Goal: Transaction & Acquisition: Download file/media

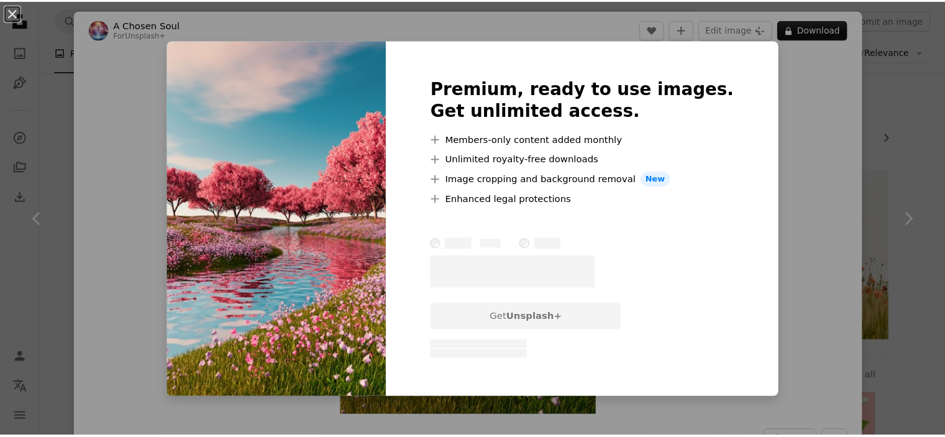
scroll to position [1491, 0]
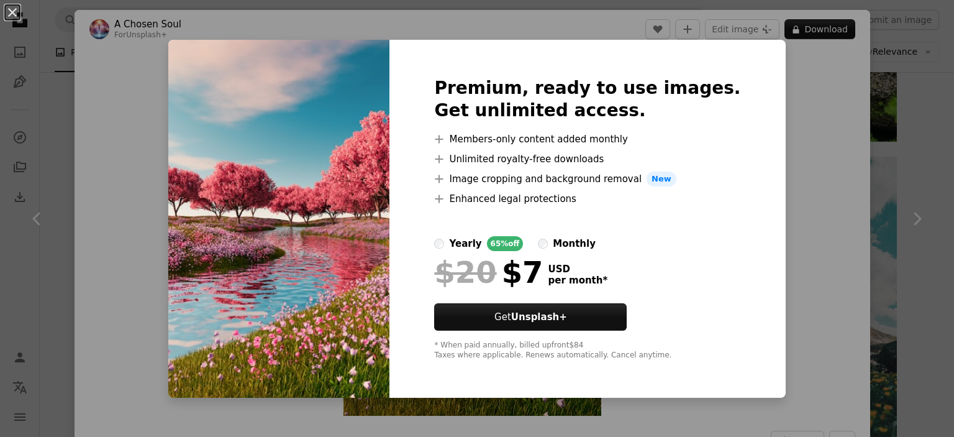
click at [755, 155] on div "An X shape Premium, ready to use images. Get unlimited access. A plus sign Memb…" at bounding box center [477, 218] width 954 height 437
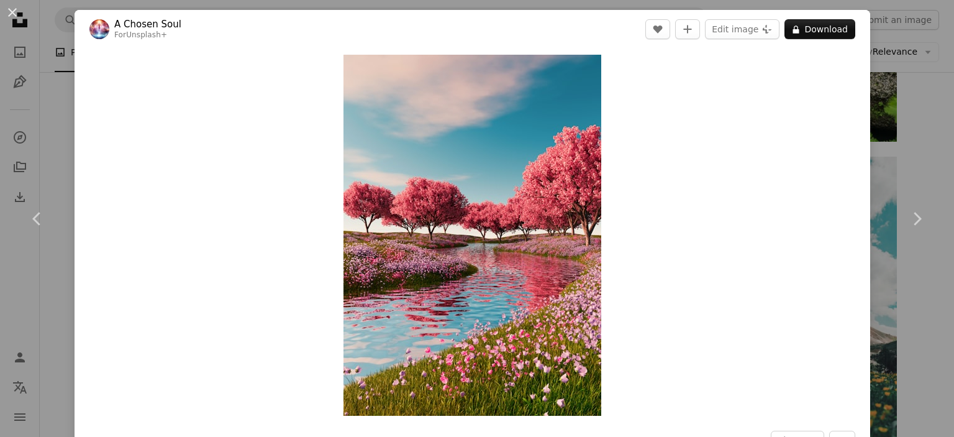
click at [17, 9] on button "An X shape" at bounding box center [12, 12] width 15 height 15
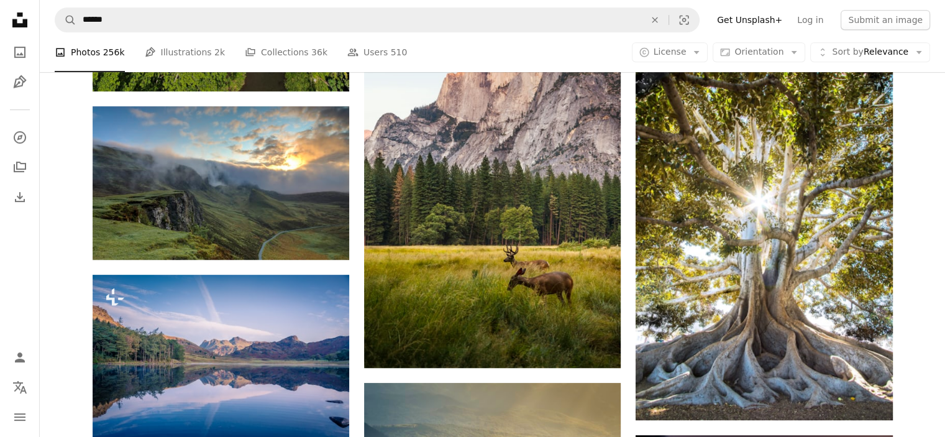
scroll to position [621, 0]
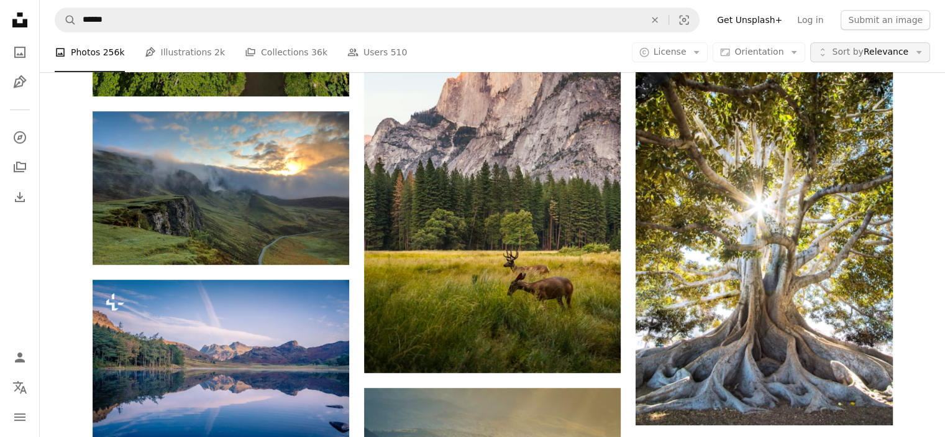
click at [859, 57] on span "Sort by" at bounding box center [847, 52] width 31 height 10
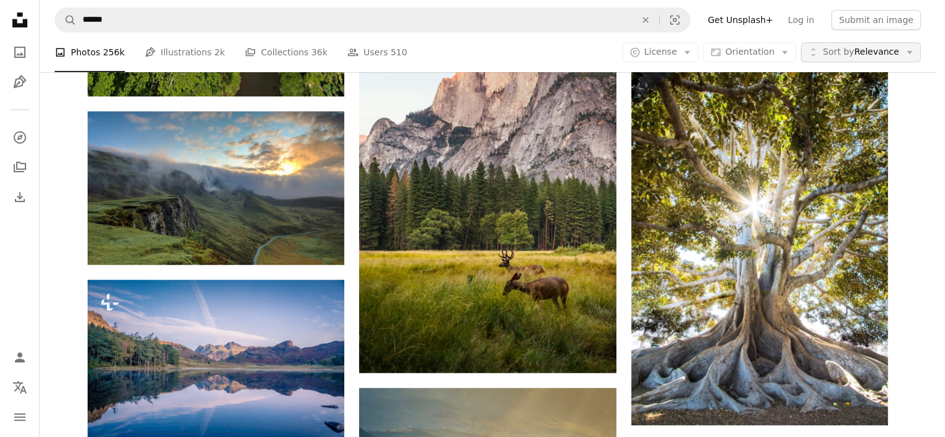
click at [853, 57] on span "Sort by" at bounding box center [837, 52] width 31 height 10
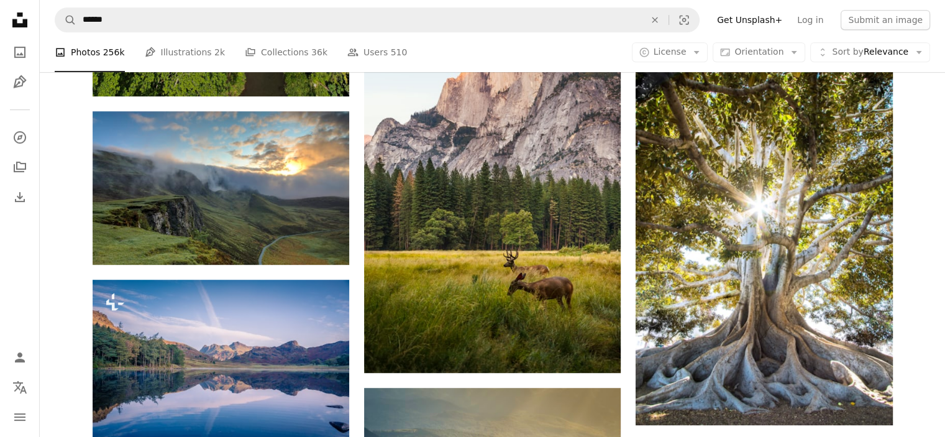
scroll to position [3106, 0]
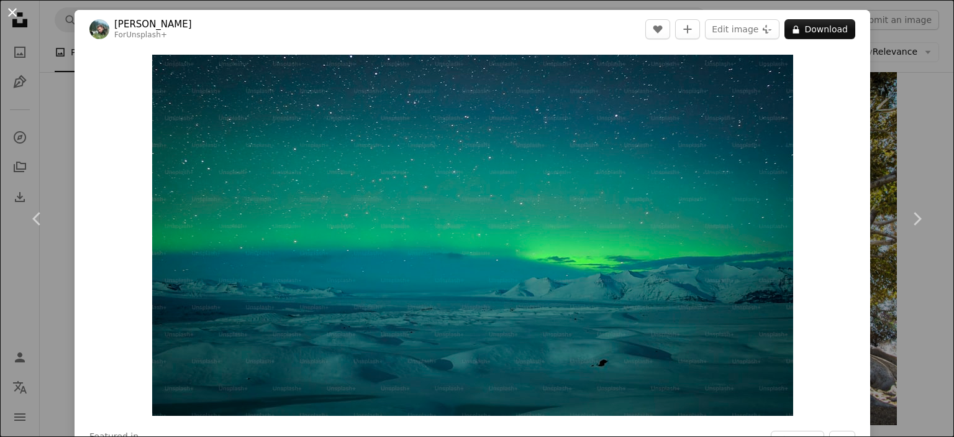
click at [16, 5] on button "An X shape" at bounding box center [12, 12] width 15 height 15
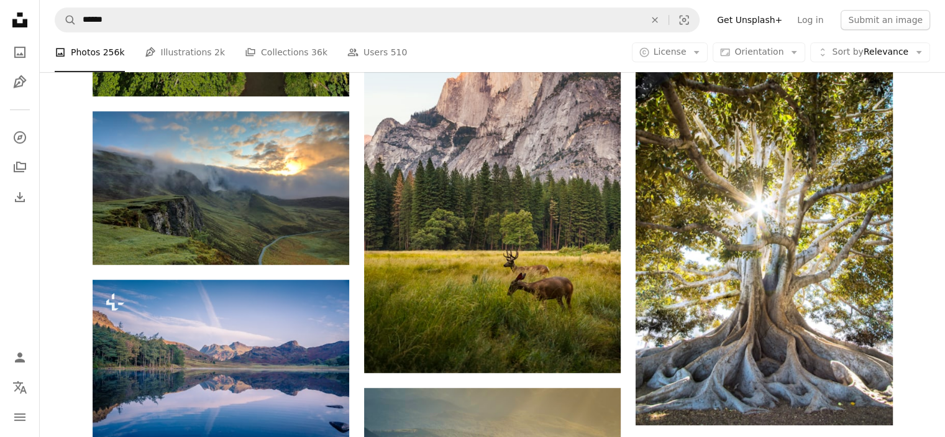
scroll to position [1056, 0]
click at [826, 22] on link "Log in" at bounding box center [810, 20] width 41 height 20
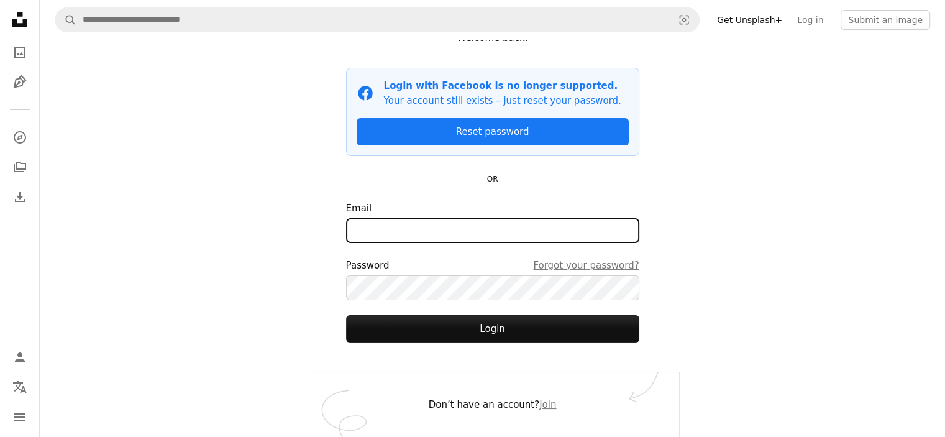
click at [427, 243] on input "Email" at bounding box center [492, 230] width 293 height 25
type input "**********"
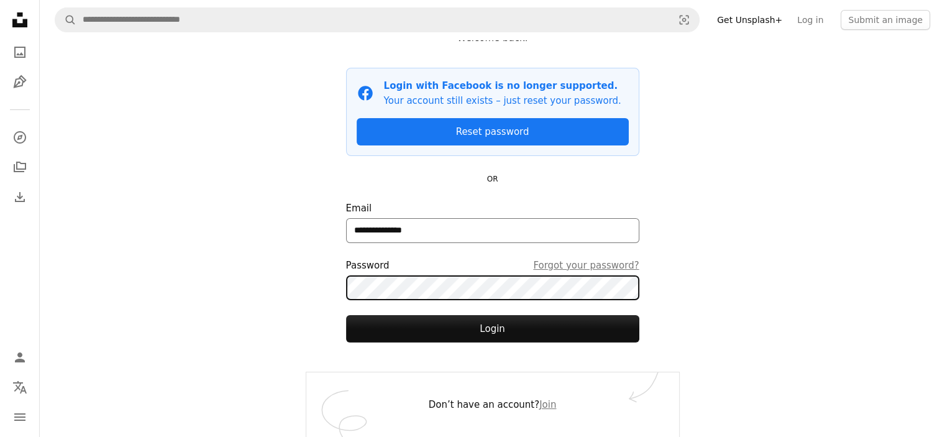
scroll to position [66, 0]
